Goal: Subscribe to service/newsletter: Subscribe to service/newsletter

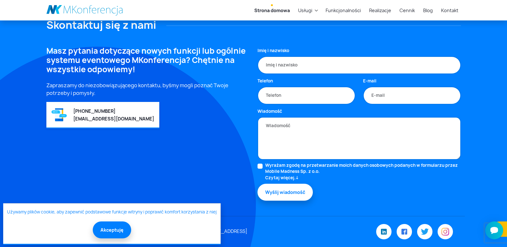
scroll to position [1609, 0]
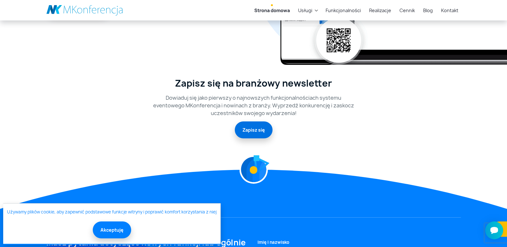
click at [248, 126] on link "Zapisz się" at bounding box center [254, 130] width 38 height 17
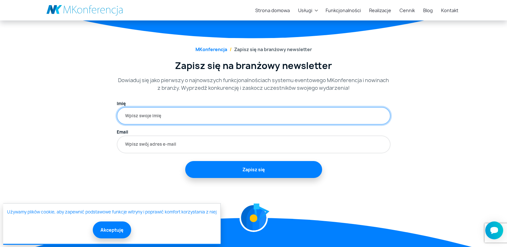
click at [267, 119] on input "text" at bounding box center [254, 116] width 274 height 18
click at [170, 119] on input "text" at bounding box center [254, 116] width 274 height 18
type input "ania"
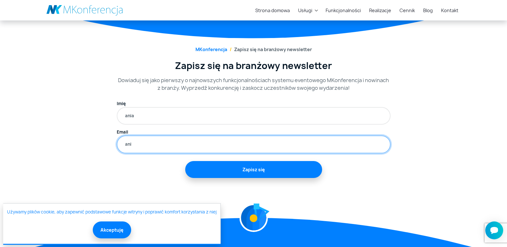
type input "ania.wankiewicz@gmail.com"
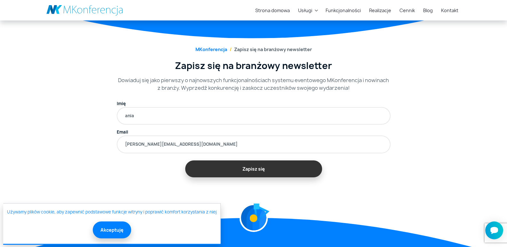
click at [232, 174] on button "Zapisz się" at bounding box center [253, 169] width 137 height 17
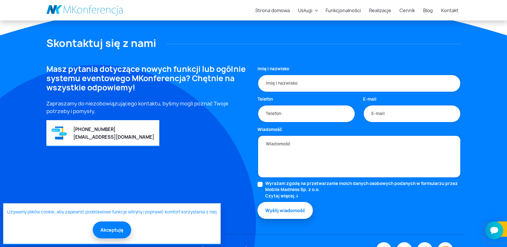
scroll to position [319, 0]
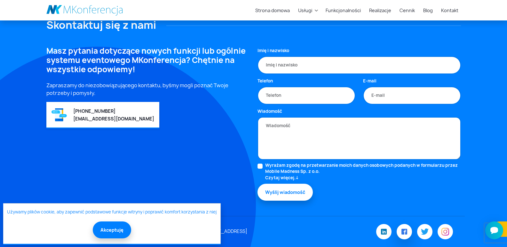
click at [408, 228] on link at bounding box center [404, 231] width 15 height 15
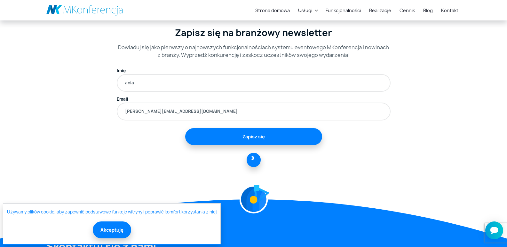
scroll to position [95, 0]
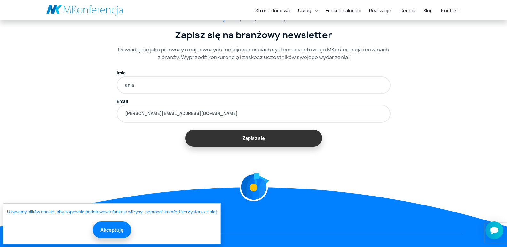
click at [234, 139] on button "Zapisz się" at bounding box center [253, 138] width 137 height 17
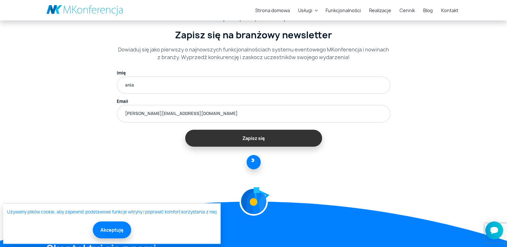
click at [234, 145] on button "Zapisz się" at bounding box center [253, 138] width 137 height 17
